Goal: Task Accomplishment & Management: Complete application form

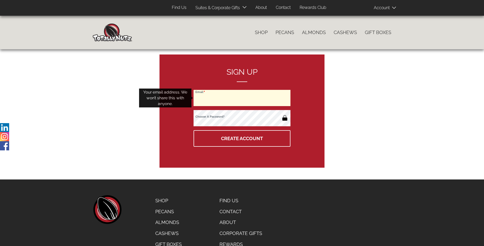
click at [242, 98] on input "Email" at bounding box center [241, 98] width 97 height 16
type input "lxkrnchk48@gmail.com"
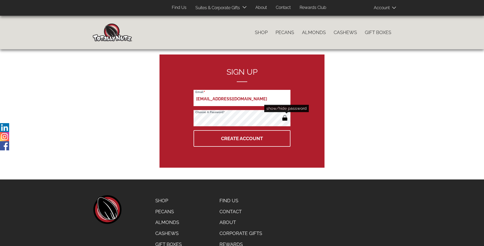
click at [285, 118] on button "button" at bounding box center [284, 118] width 9 height 8
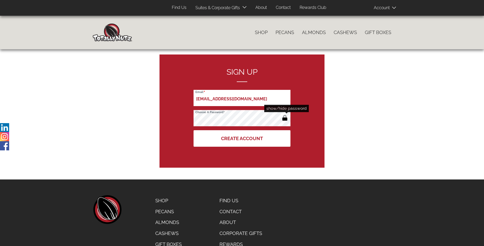
click at [242, 138] on button "Create Account" at bounding box center [241, 138] width 97 height 16
